Goal: Task Accomplishment & Management: Complete application form

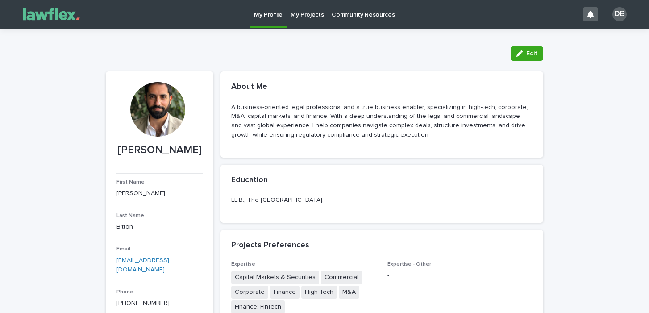
click at [313, 17] on p "My Projects" at bounding box center [307, 9] width 33 height 19
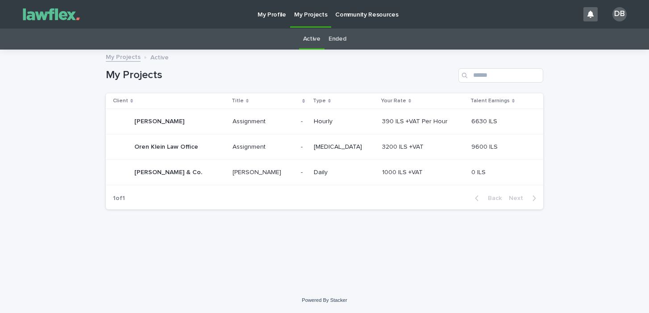
click at [383, 137] on td "3200 ILS +VAT 3200 ILS +VAT" at bounding box center [424, 146] width 90 height 25
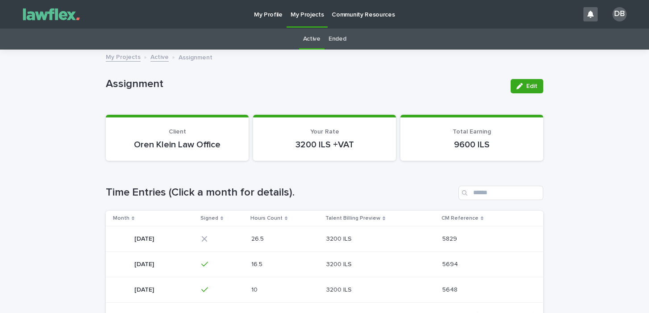
scroll to position [17, 0]
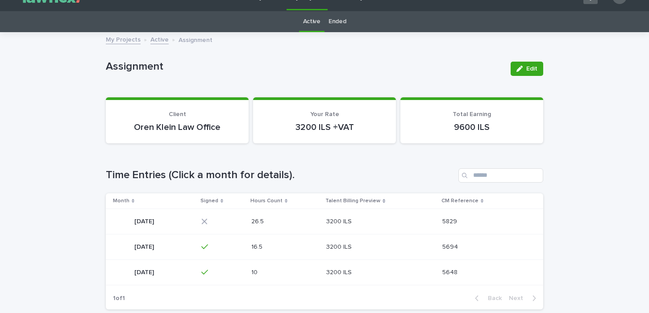
click at [296, 218] on p at bounding box center [273, 222] width 45 height 8
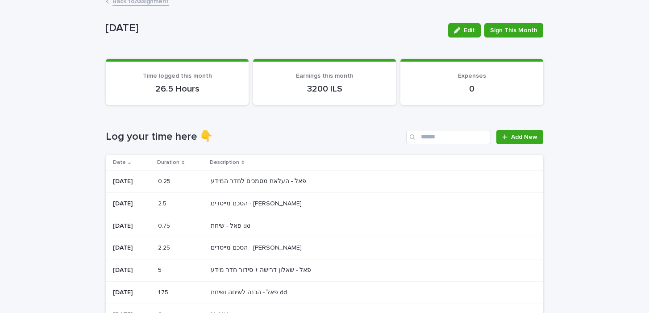
scroll to position [120, 0]
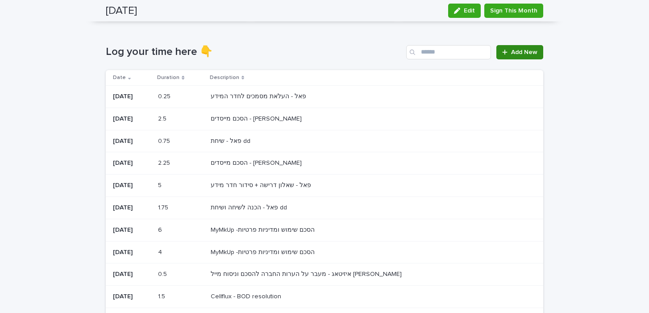
click at [517, 52] on span "Add New" at bounding box center [524, 52] width 26 height 6
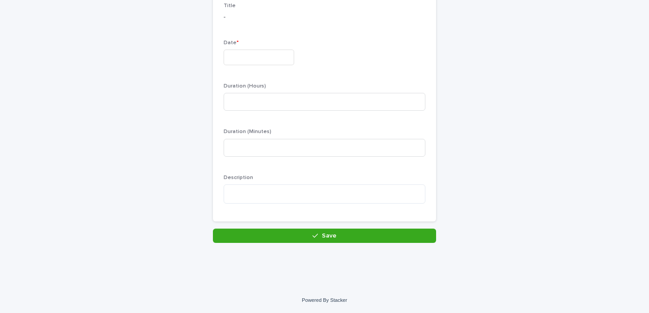
scroll to position [88, 0]
click at [266, 54] on input "text" at bounding box center [259, 58] width 71 height 16
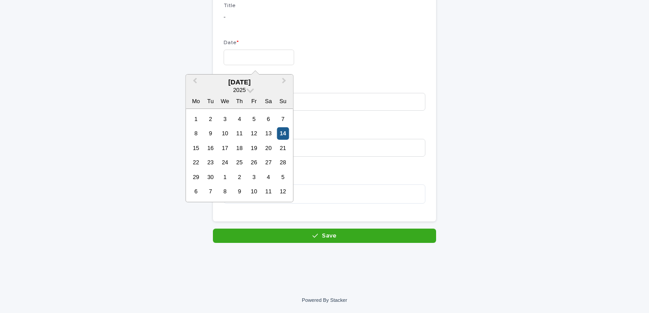
click at [284, 132] on div "14" at bounding box center [283, 133] width 12 height 12
type input "*********"
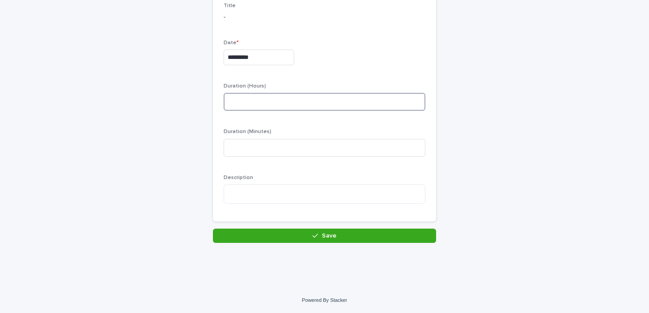
click at [285, 103] on input at bounding box center [325, 102] width 202 height 18
type input "****"
click at [263, 146] on input at bounding box center [325, 148] width 202 height 18
click at [259, 190] on textarea at bounding box center [325, 193] width 202 height 19
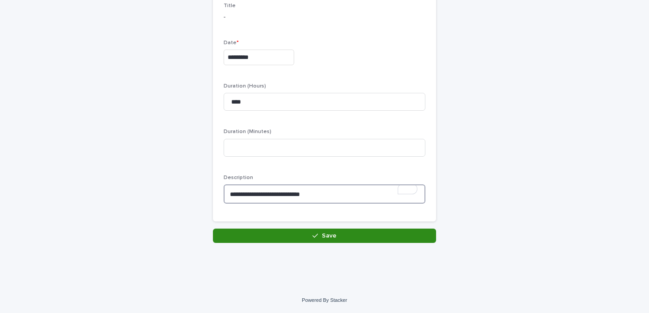
type textarea "**********"
click at [338, 235] on button "Save" at bounding box center [324, 236] width 223 height 14
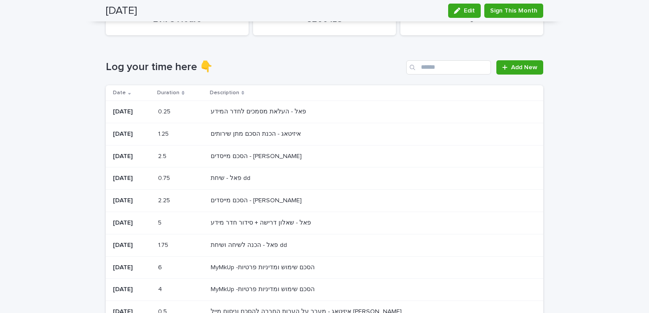
scroll to position [99, 0]
